Goal: Transaction & Acquisition: Book appointment/travel/reservation

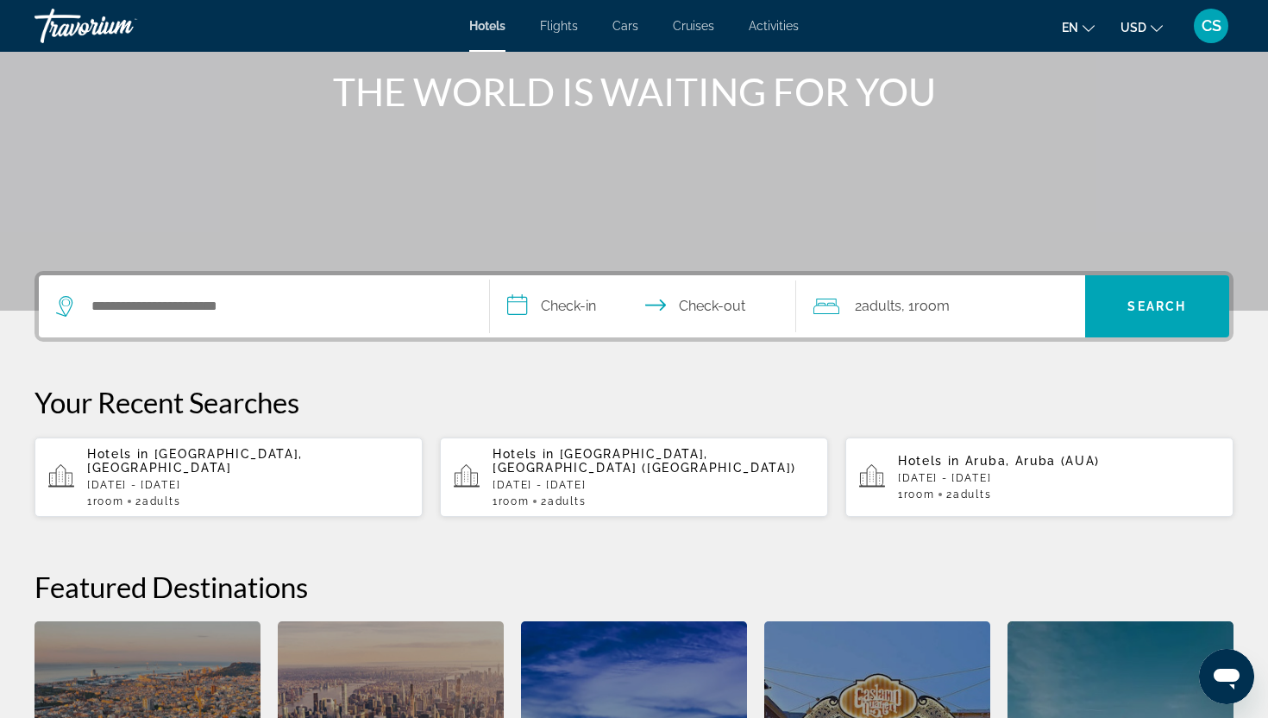
scroll to position [188, 0]
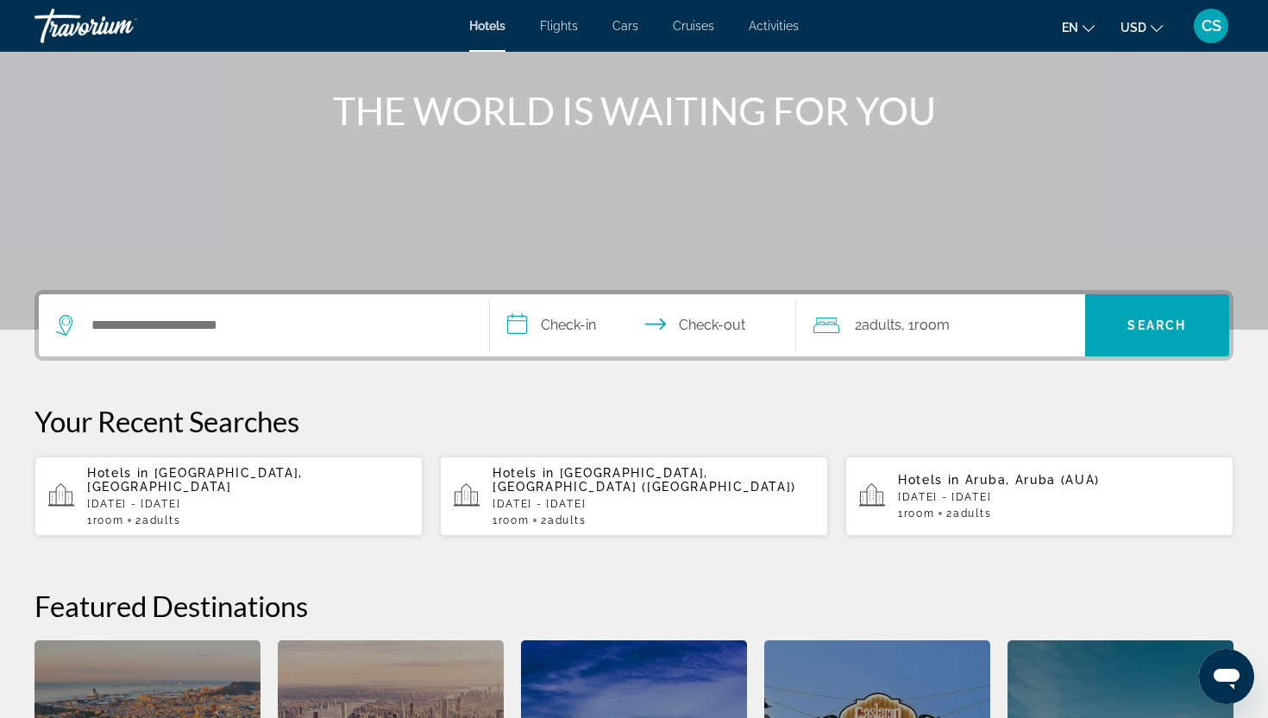
click at [151, 338] on div "Search widget" at bounding box center [264, 325] width 416 height 62
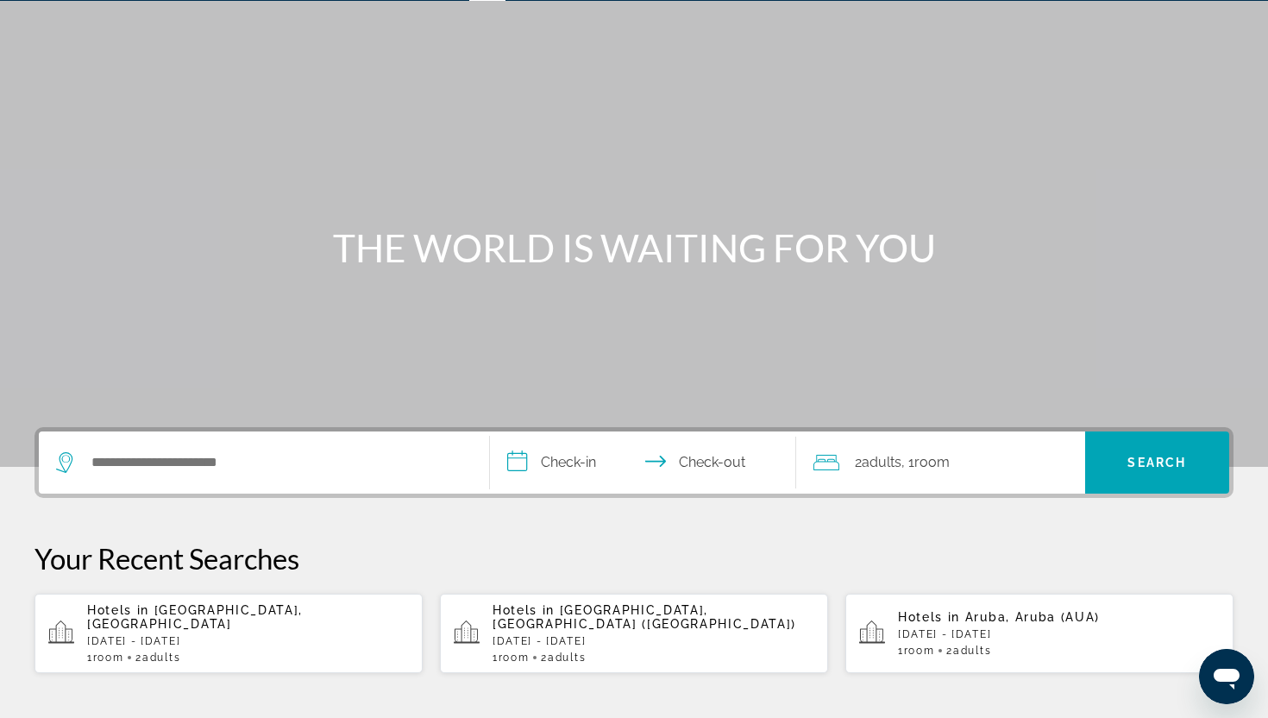
scroll to position [41, 0]
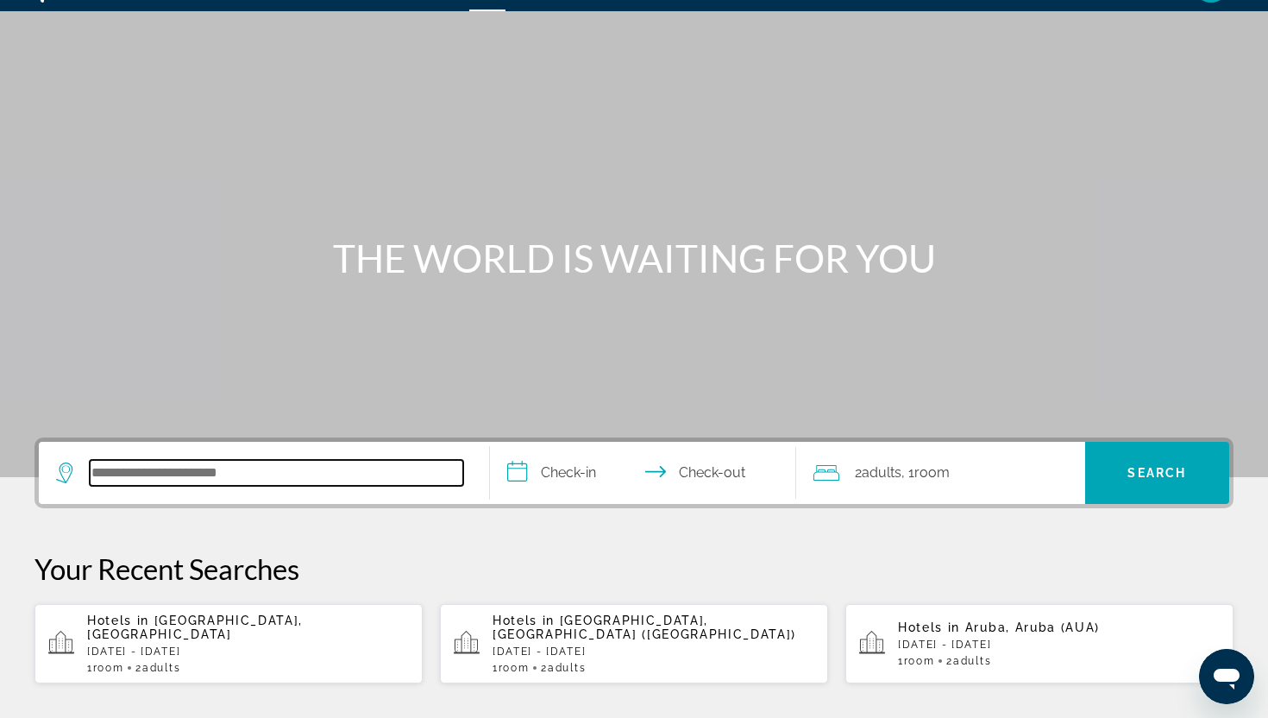
click at [101, 474] on input "Search hotel destination" at bounding box center [277, 473] width 374 height 26
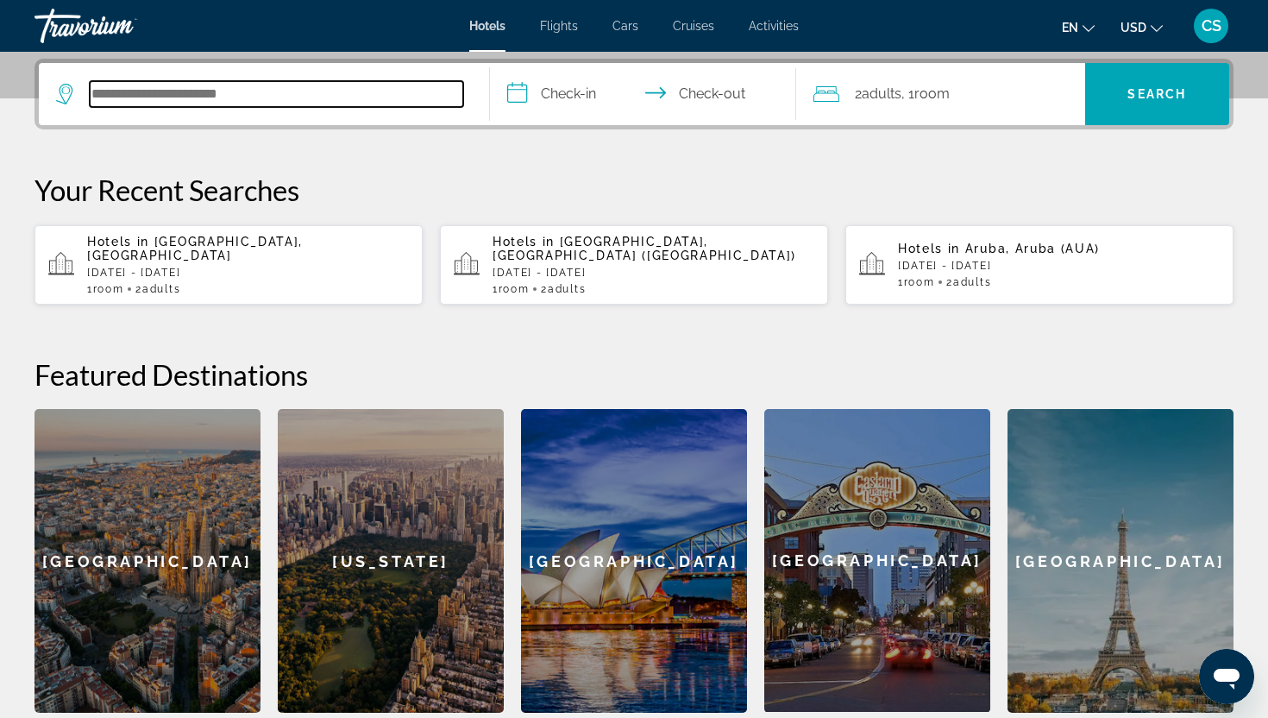
scroll to position [422, 0]
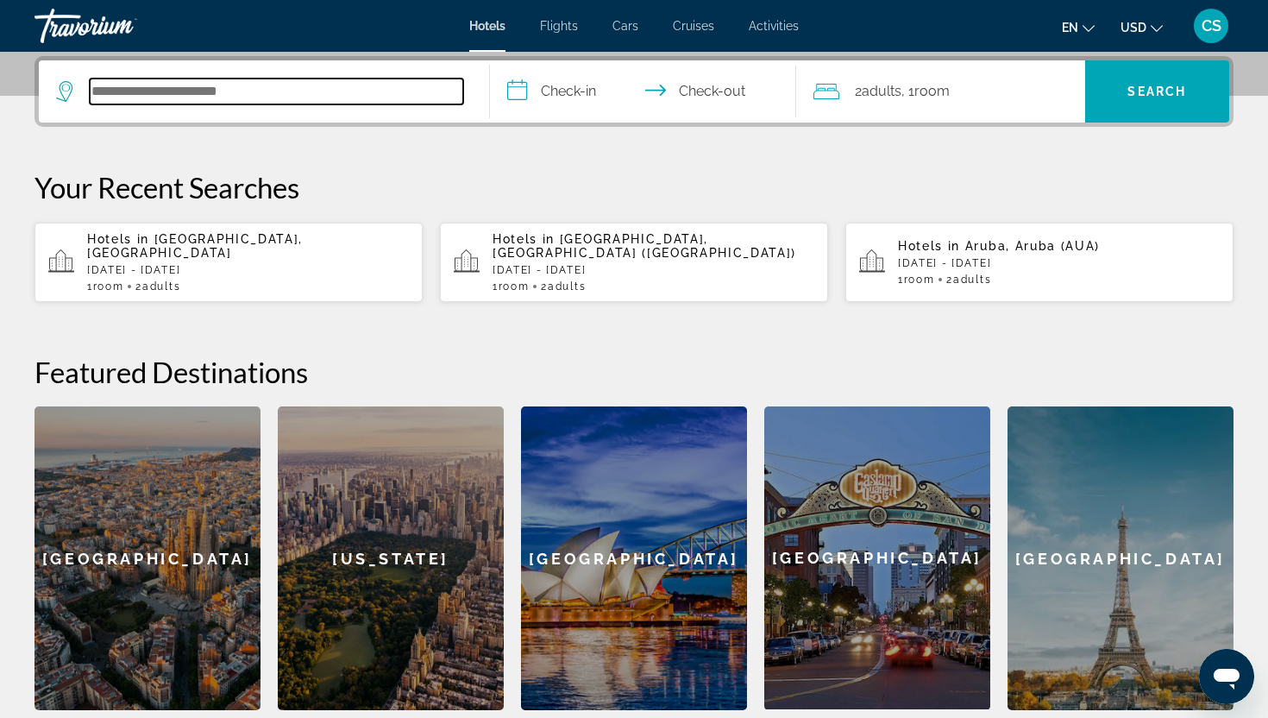
type input "*"
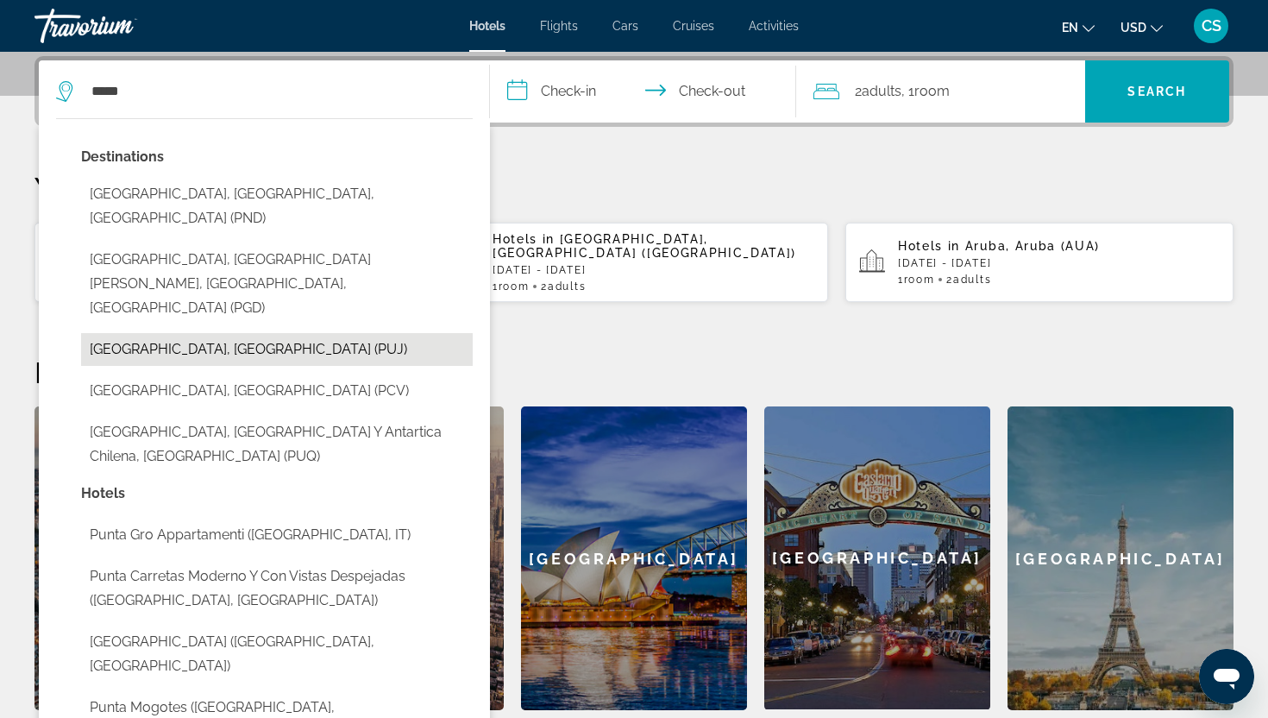
click at [156, 333] on button "[GEOGRAPHIC_DATA], [GEOGRAPHIC_DATA] (PUJ)" at bounding box center [277, 349] width 392 height 33
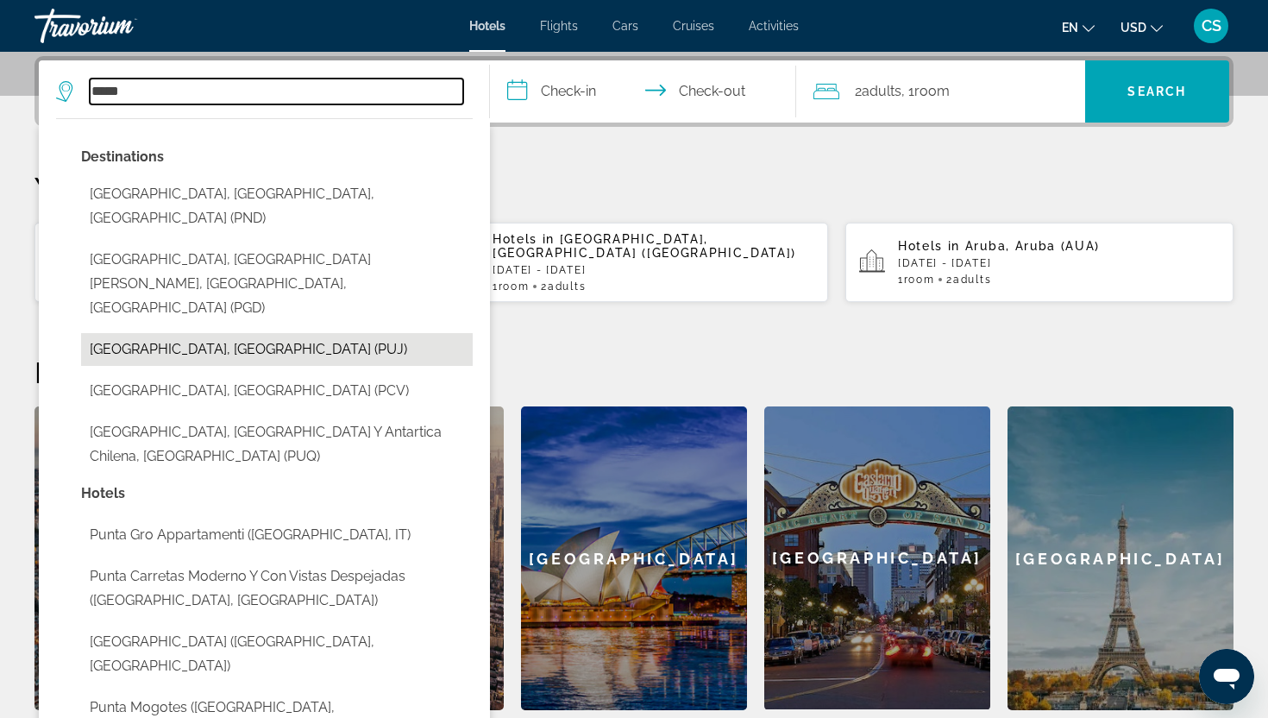
type input "**********"
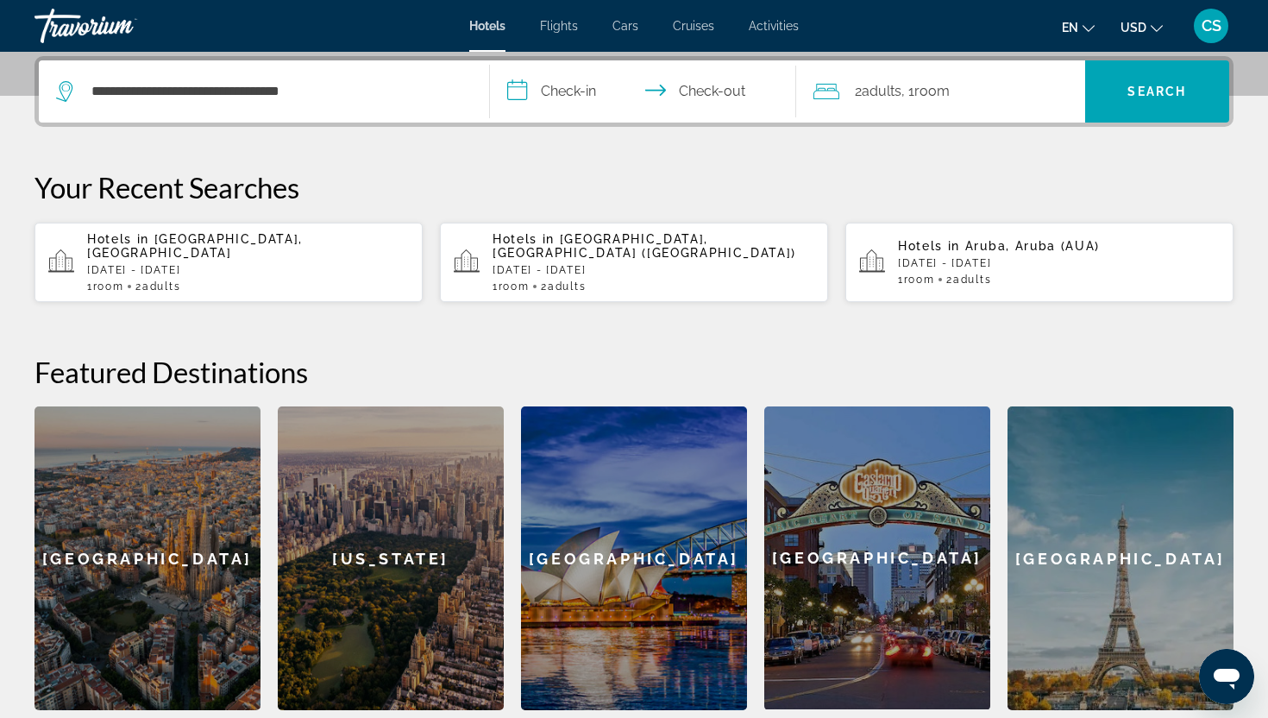
click at [564, 89] on input "**********" at bounding box center [646, 93] width 313 height 67
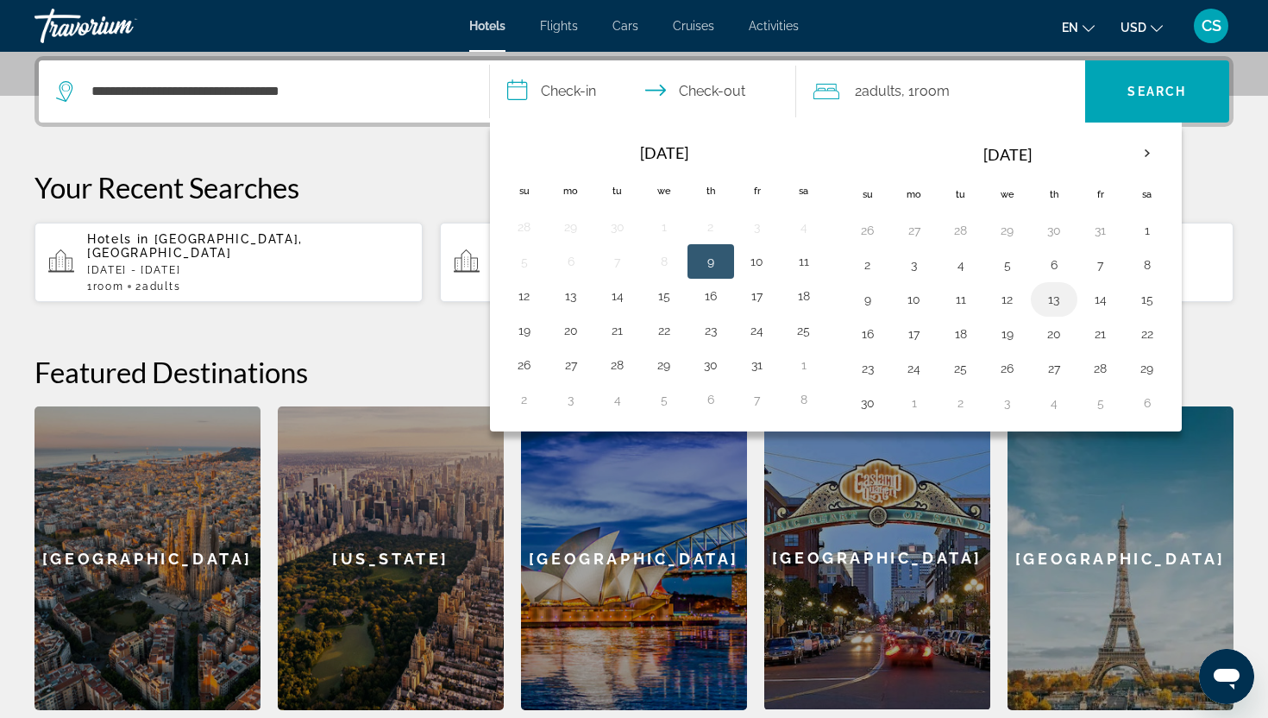
click at [1060, 300] on button "13" at bounding box center [1055, 299] width 28 height 24
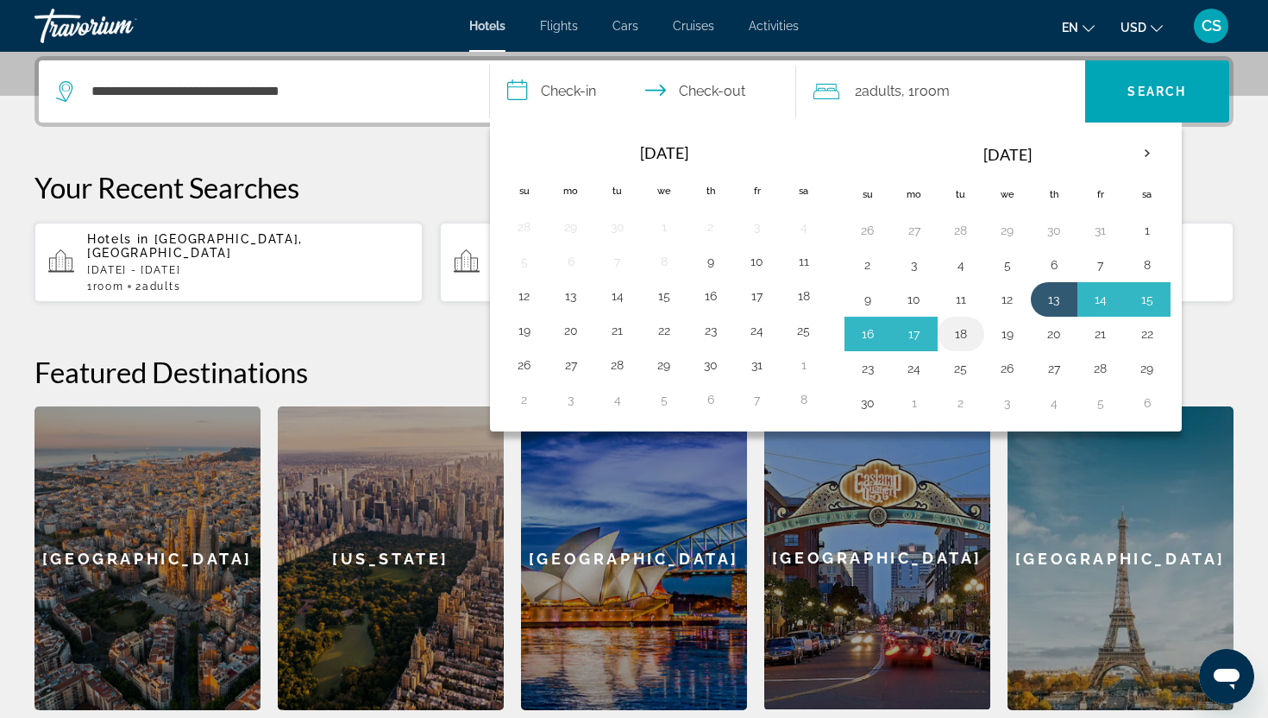
click at [963, 339] on button "18" at bounding box center [961, 334] width 28 height 24
type input "**********"
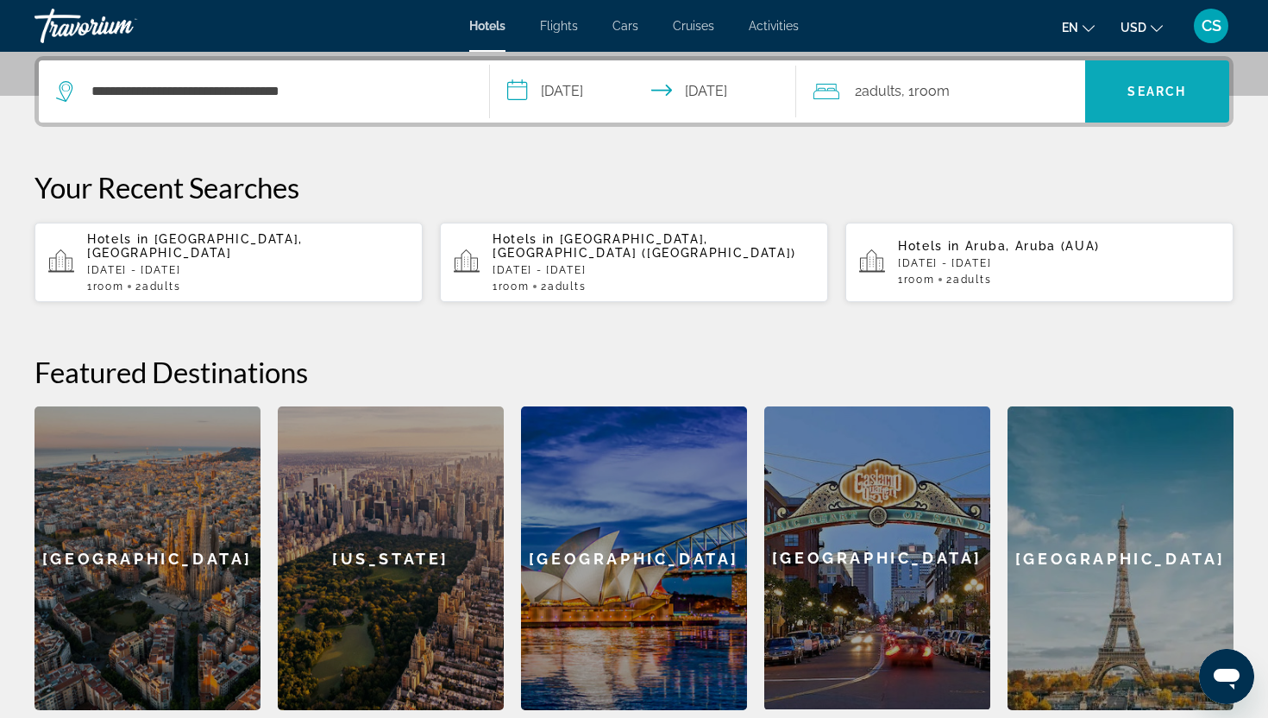
click at [1155, 85] on span "Search" at bounding box center [1157, 92] width 59 height 14
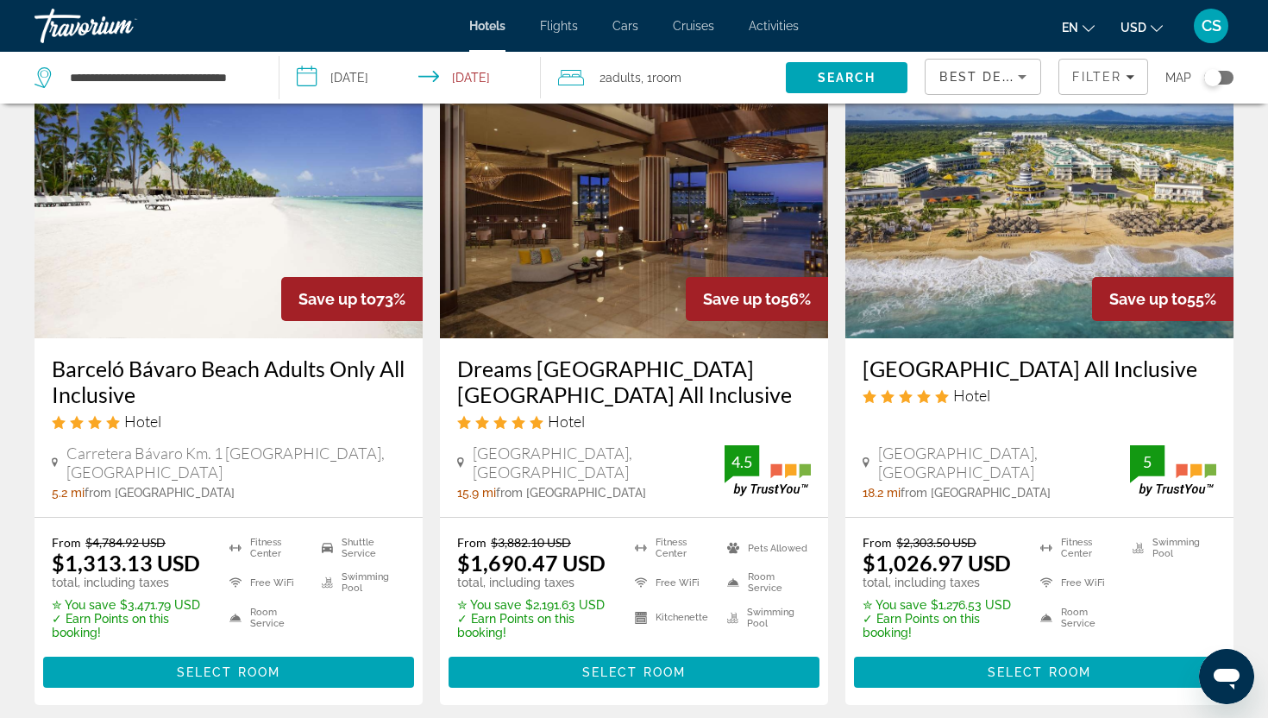
scroll to position [106, 0]
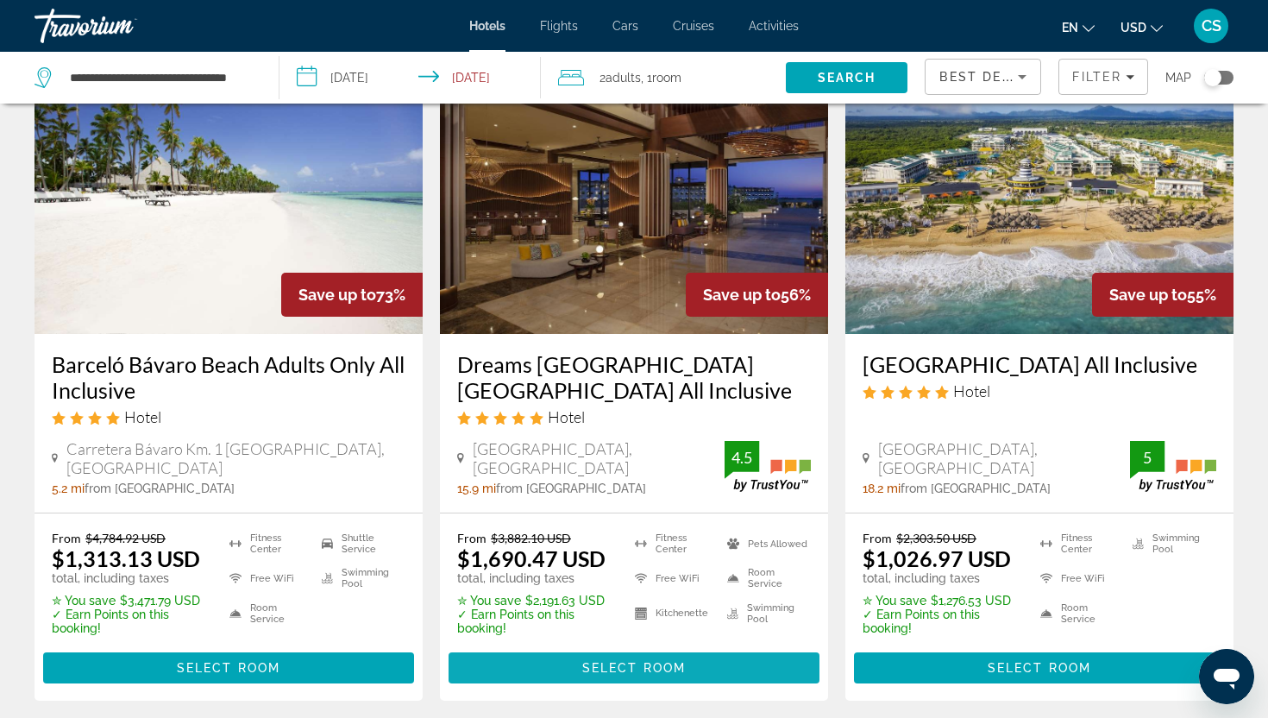
click at [569, 664] on span "Main content" at bounding box center [634, 667] width 371 height 41
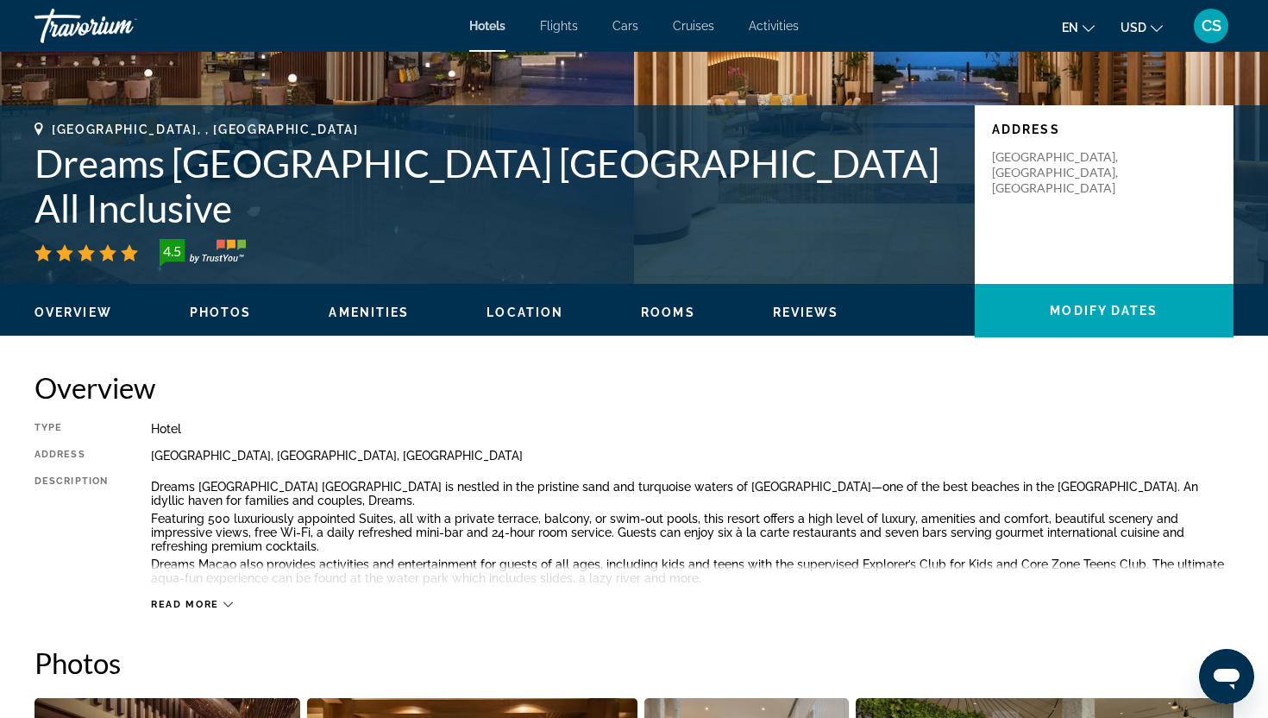
scroll to position [292, 0]
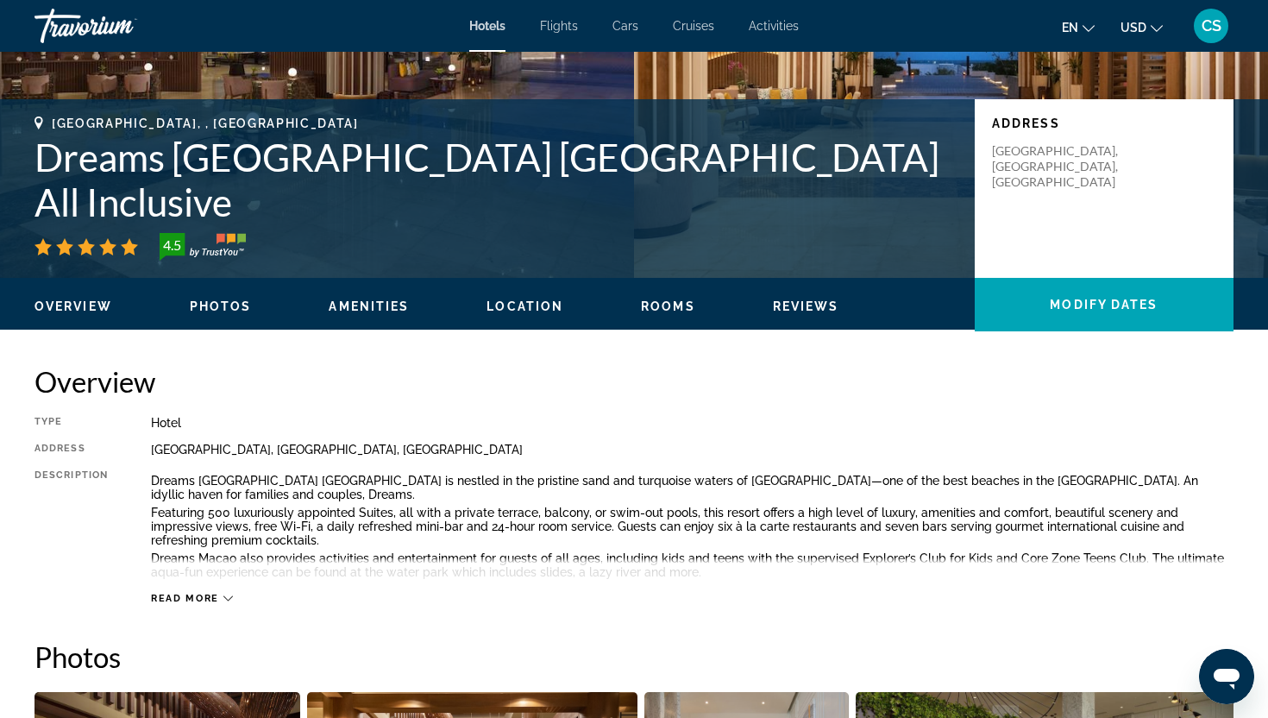
click at [226, 599] on icon "Main content" at bounding box center [227, 598] width 9 height 5
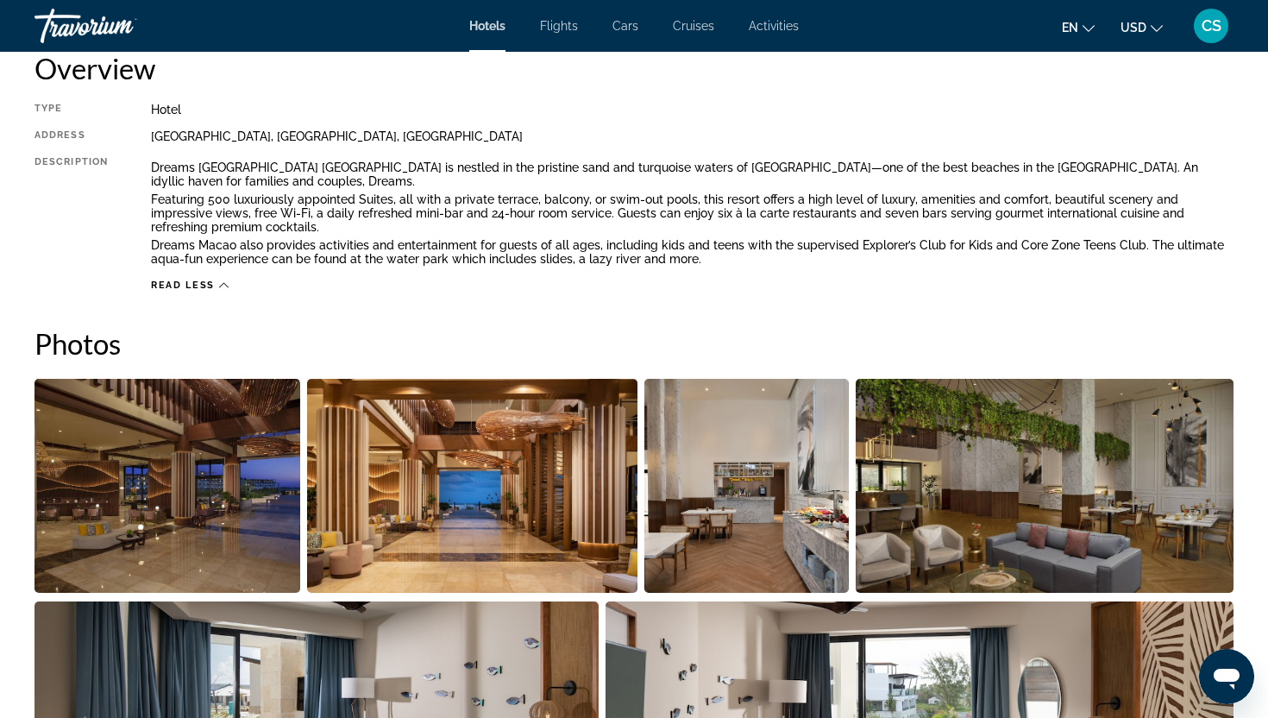
scroll to position [606, 0]
